Goal: Information Seeking & Learning: Learn about a topic

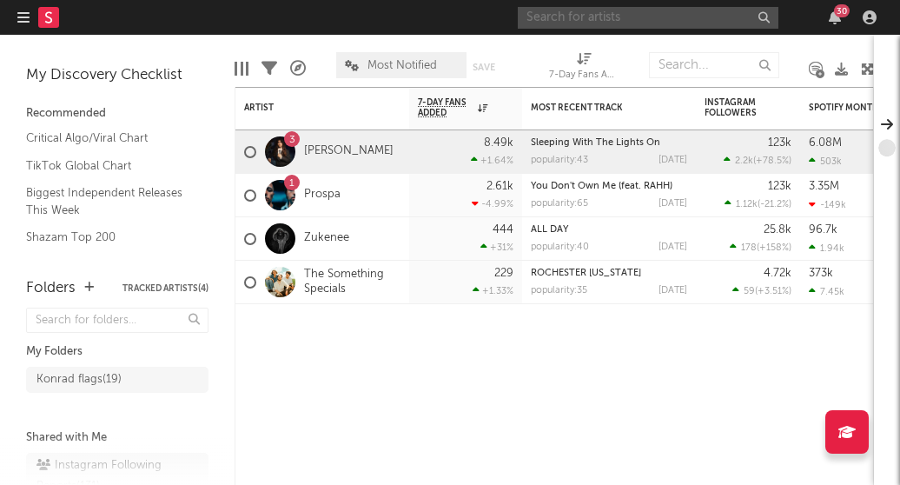
click at [575, 10] on input "text" at bounding box center [648, 18] width 261 height 22
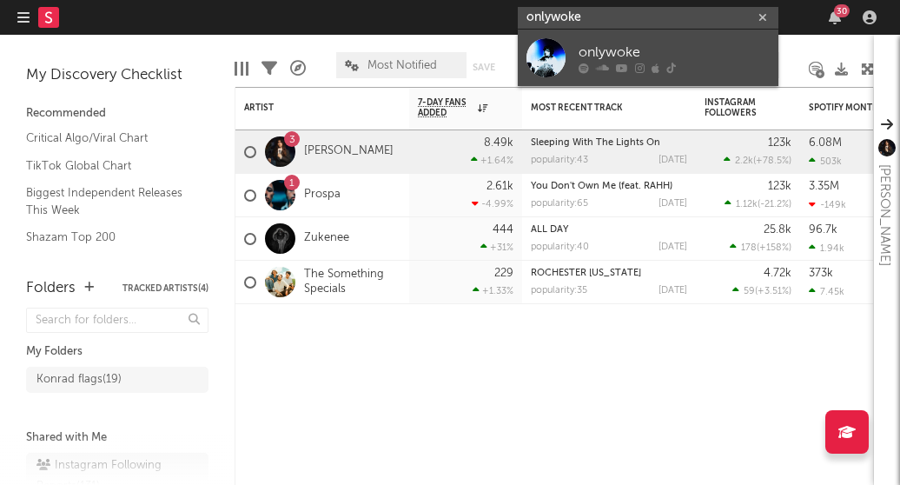
type input "onlywoke"
click at [595, 52] on div "onlywoke" at bounding box center [674, 52] width 191 height 21
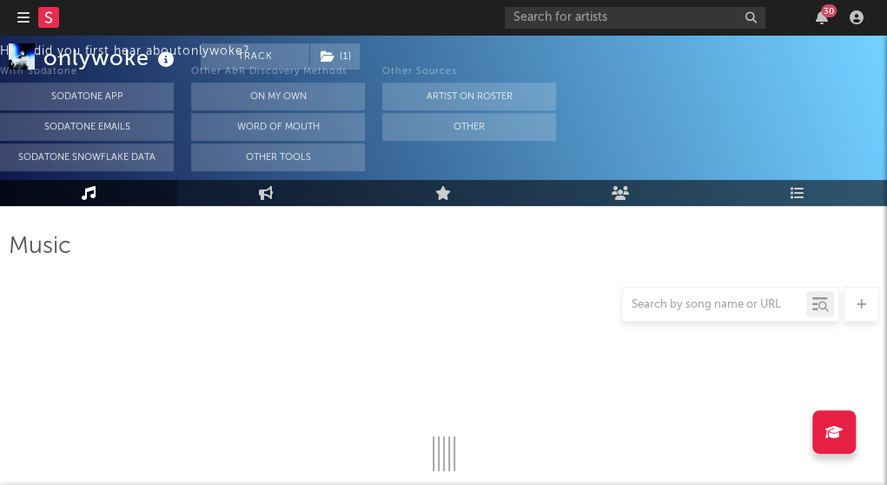
scroll to position [108, 0]
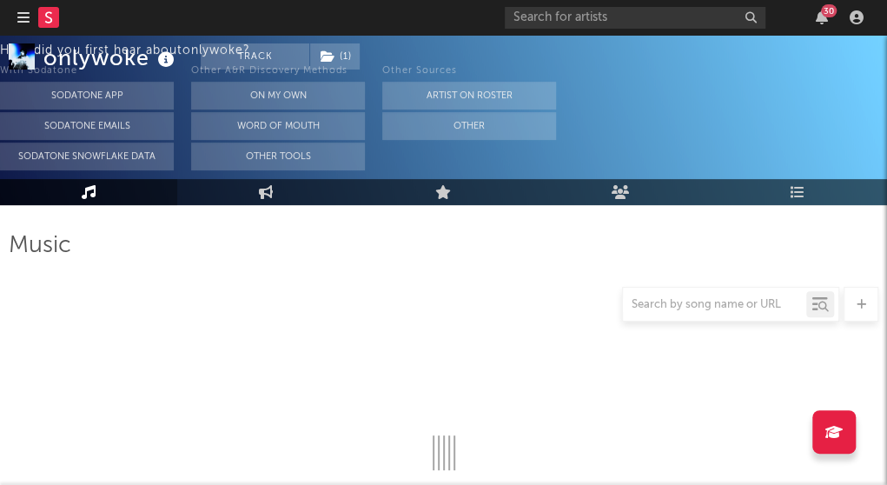
select select "1w"
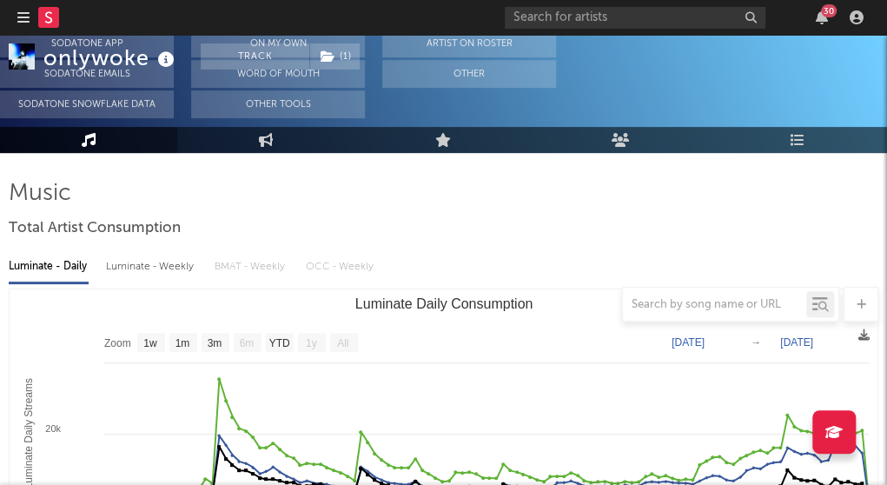
scroll to position [0, 0]
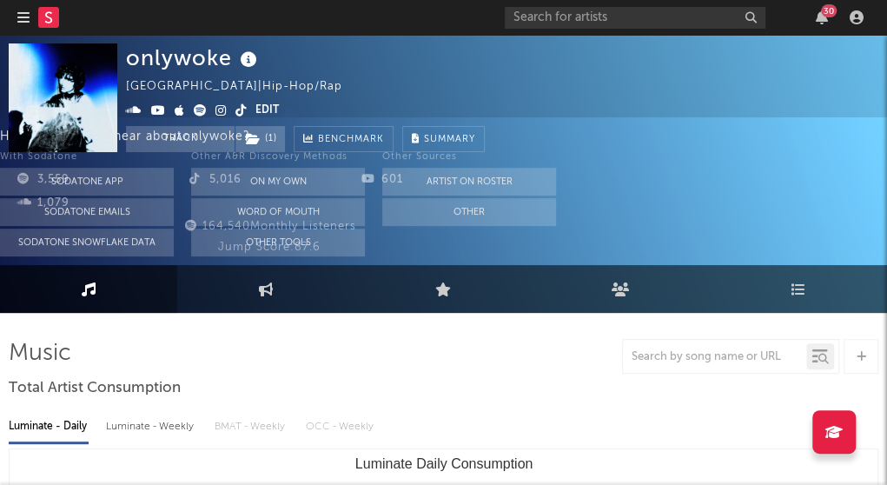
click at [207, 117] on link at bounding box center [200, 111] width 13 height 12
click at [227, 109] on icon at bounding box center [221, 110] width 11 height 12
click at [247, 104] on icon at bounding box center [241, 110] width 11 height 12
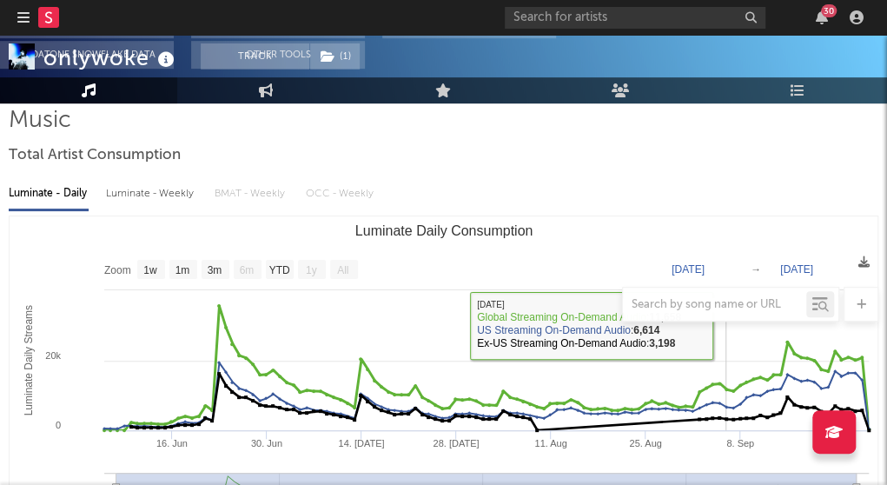
scroll to position [261, 0]
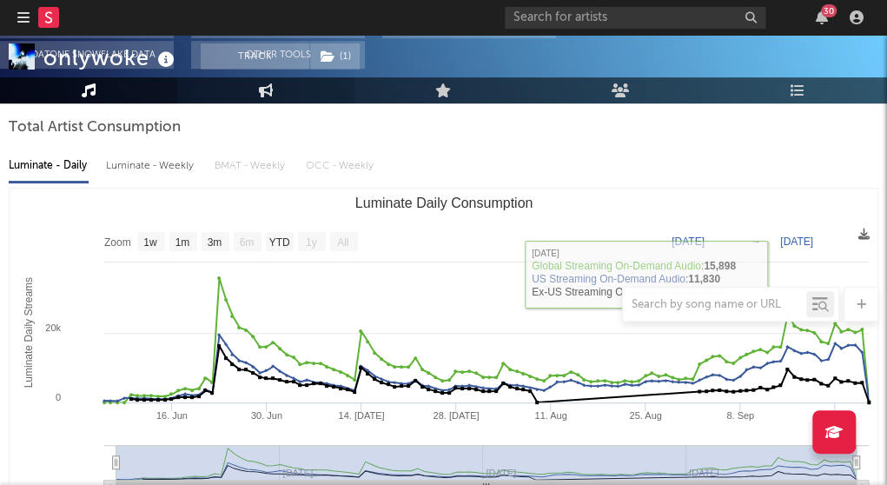
click at [296, 103] on link "Engagement" at bounding box center [265, 90] width 177 height 26
select select "1w"
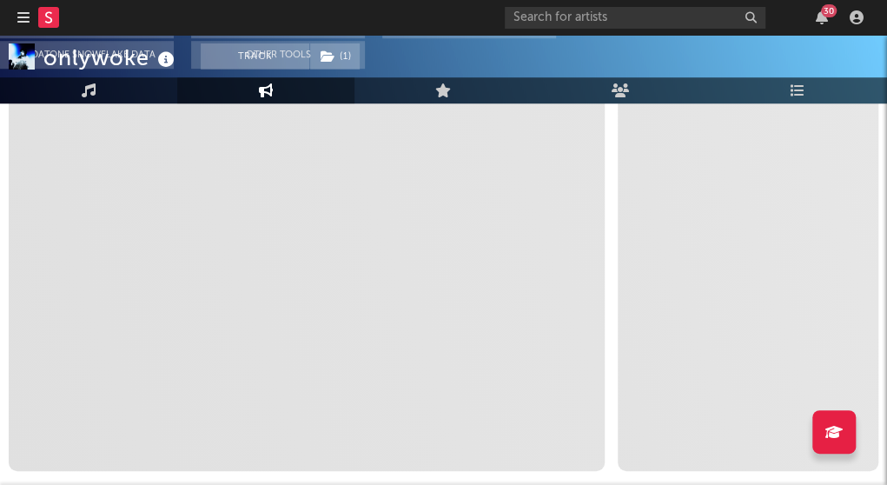
scroll to position [521, 0]
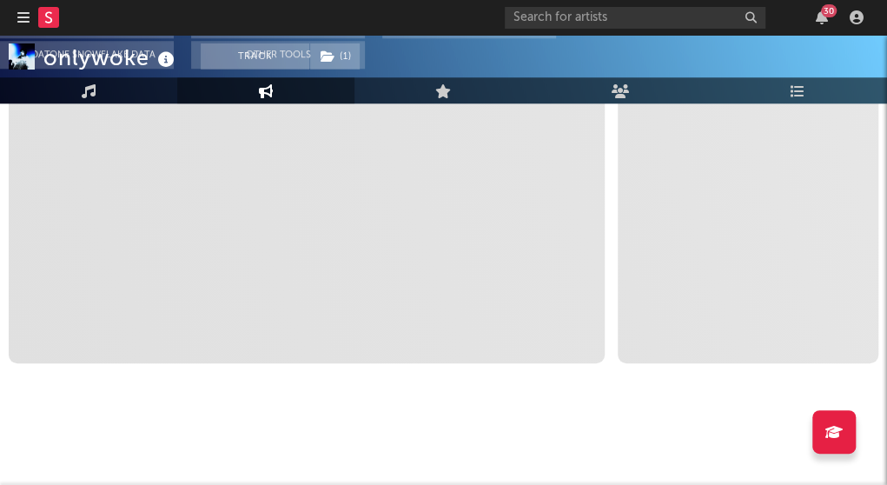
select select "1m"
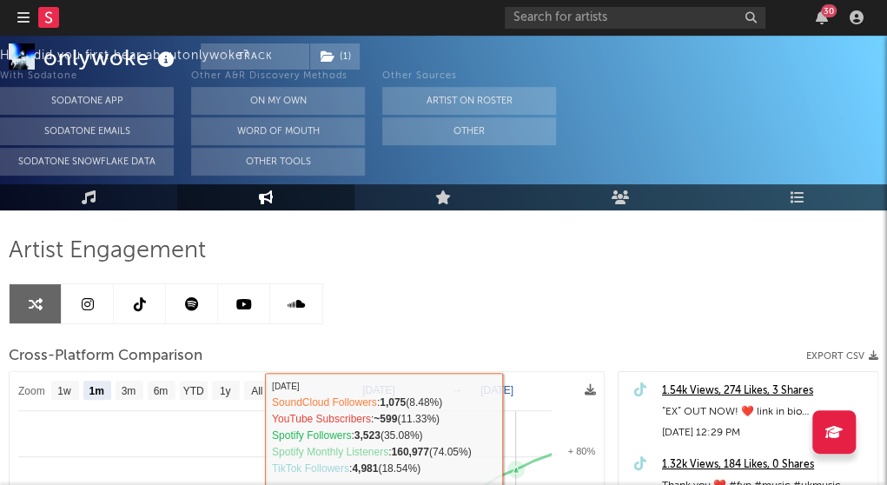
scroll to position [96, 0]
